Goal: Task Accomplishment & Management: Complete application form

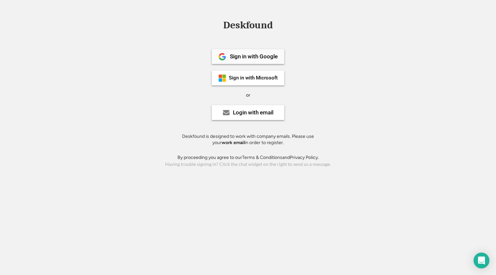
click at [236, 57] on div "Sign in with Google" at bounding box center [254, 57] width 48 height 6
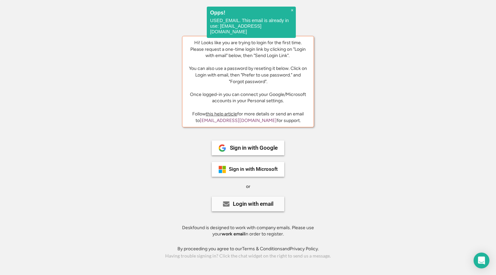
click at [252, 205] on div "Login with email" at bounding box center [253, 204] width 41 height 6
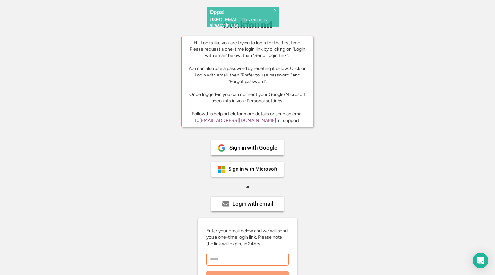
click at [240, 256] on input "email" at bounding box center [247, 259] width 82 height 13
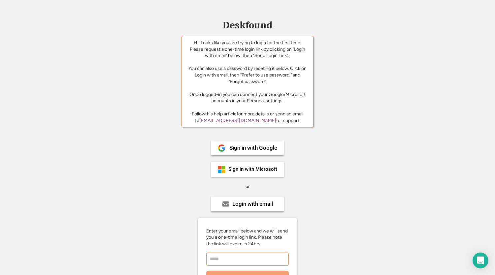
type input "**********"
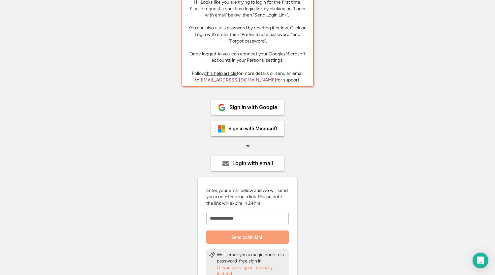
click at [265, 235] on button "Send Login Link" at bounding box center [247, 237] width 82 height 13
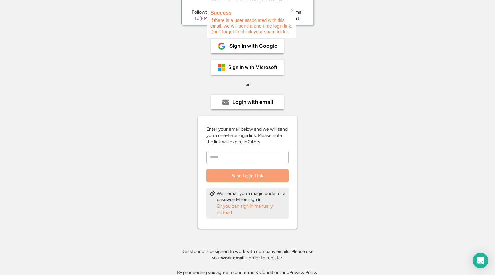
scroll to position [103, 0]
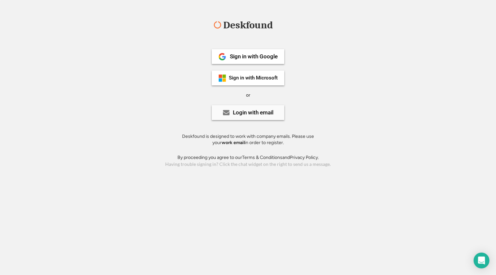
click at [241, 119] on div "Login with email" at bounding box center [248, 112] width 73 height 15
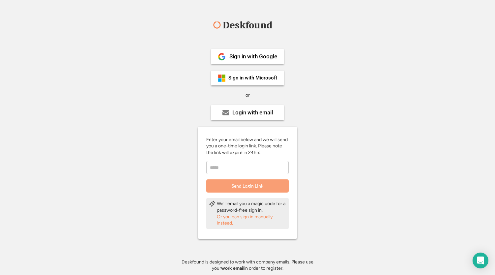
click at [235, 218] on div "Or you can sign in manually instead." at bounding box center [251, 220] width 69 height 13
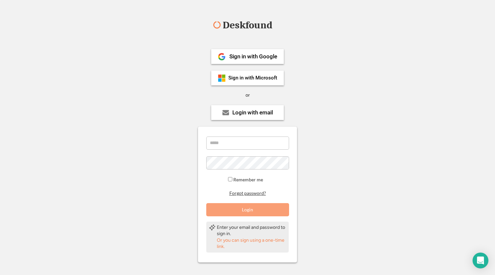
click at [239, 194] on button "Forgot password?" at bounding box center [247, 193] width 39 height 6
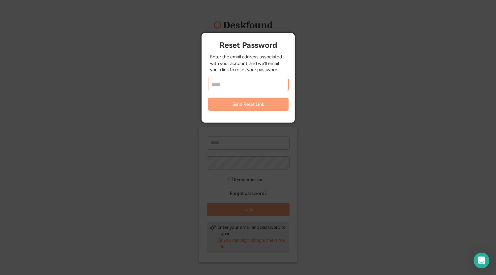
click at [227, 87] on input "email" at bounding box center [248, 84] width 81 height 13
type input "**********"
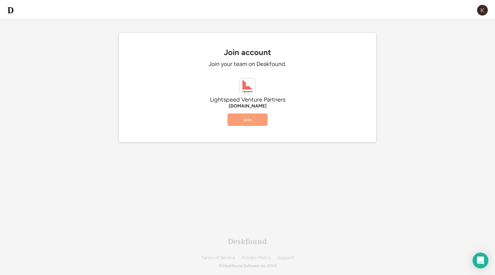
click at [243, 120] on button "Join" at bounding box center [248, 120] width 40 height 12
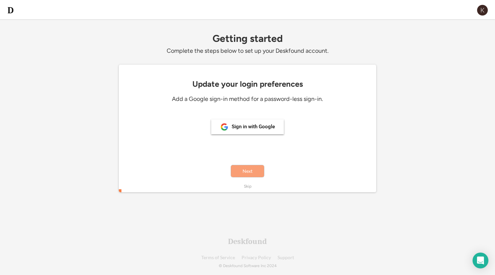
click at [246, 171] on button "Next" at bounding box center [247, 171] width 33 height 12
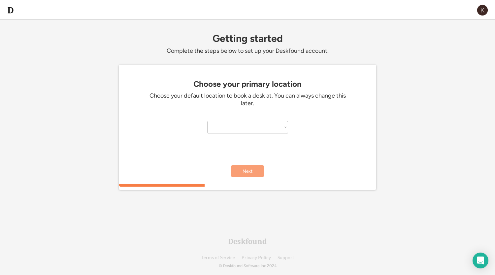
select select "**********"
click at [245, 177] on button "Next" at bounding box center [247, 171] width 33 height 12
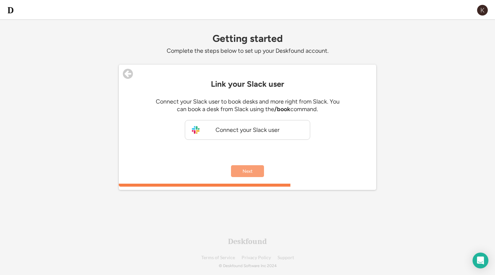
click at [245, 174] on button "Next" at bounding box center [247, 171] width 33 height 12
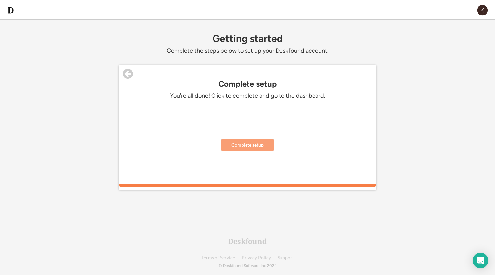
click at [239, 145] on button "Complete setup" at bounding box center [247, 145] width 53 height 12
